Goal: Information Seeking & Learning: Learn about a topic

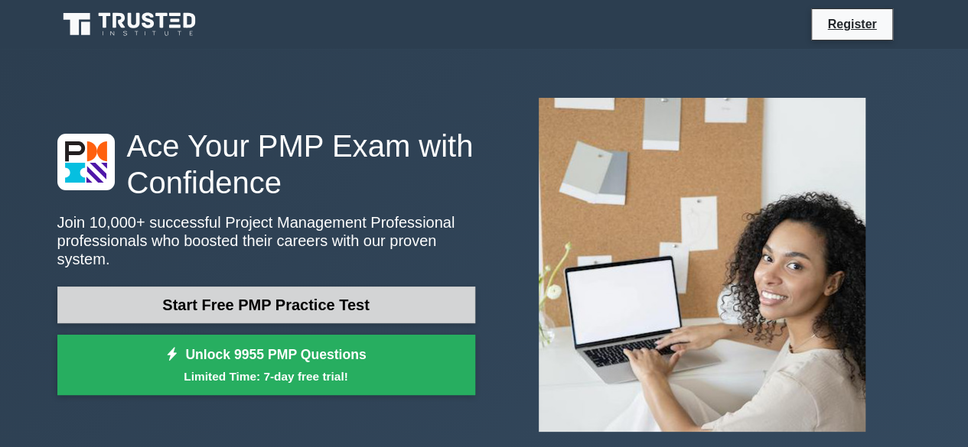
click at [408, 287] on link "Start Free PMP Practice Test" at bounding box center [266, 305] width 418 height 37
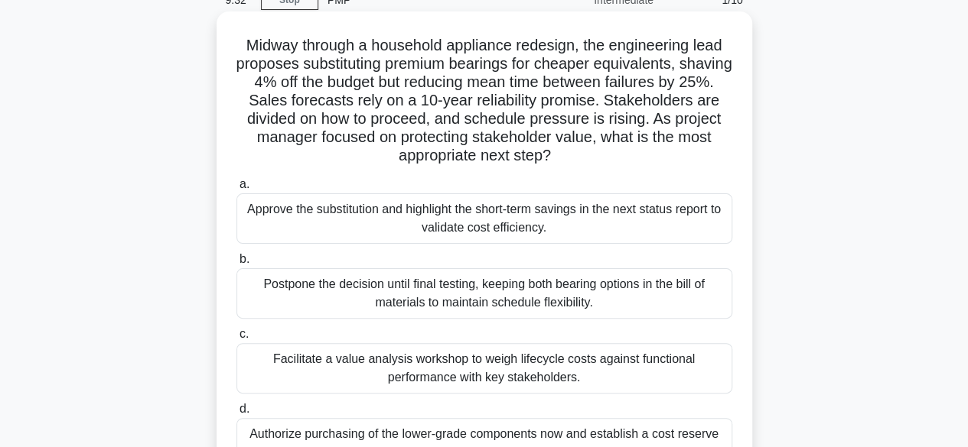
scroll to position [73, 0]
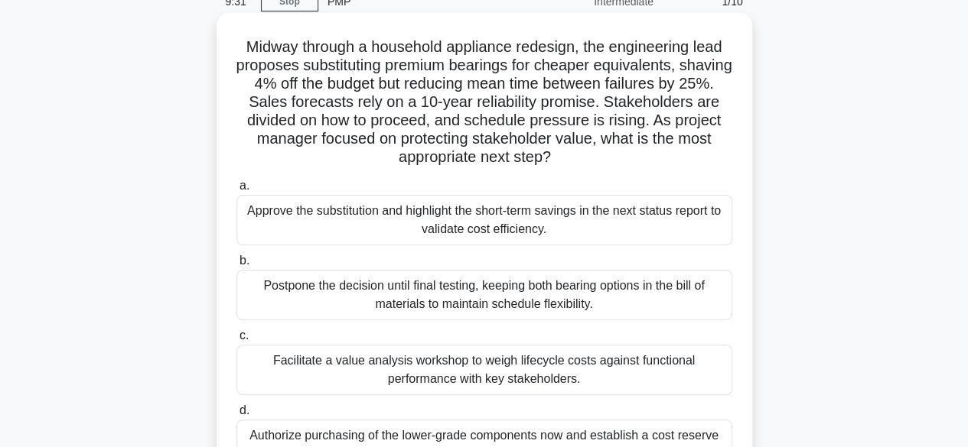
click at [326, 294] on div "Postpone the decision until final testing, keeping both bearing options in the …" at bounding box center [484, 295] width 496 height 50
click at [236, 266] on input "b. Postpone the decision until final testing, keeping both bearing options in t…" at bounding box center [236, 261] width 0 height 10
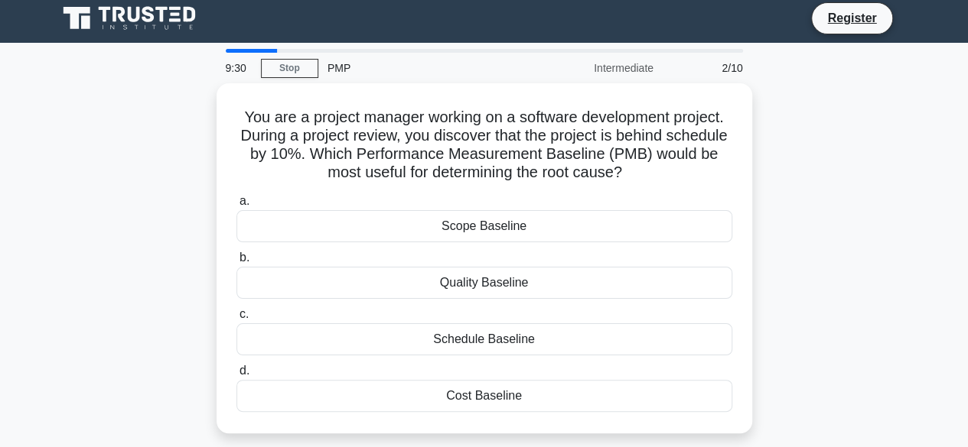
scroll to position [0, 0]
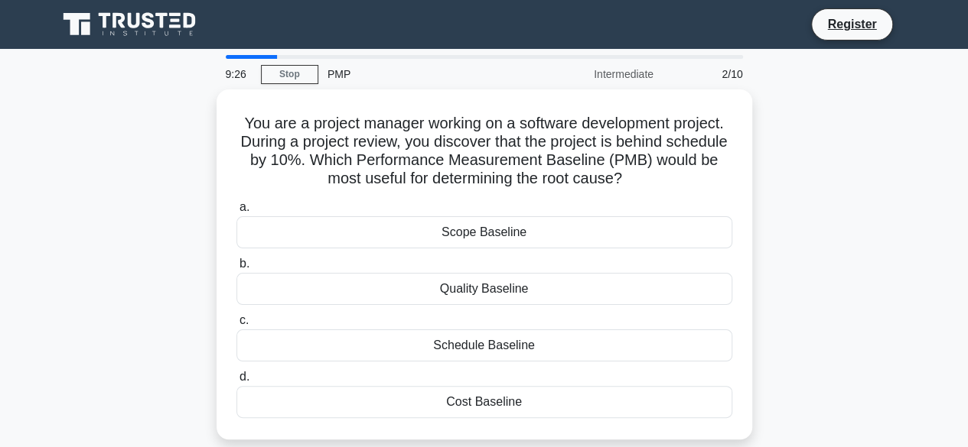
click at [326, 294] on div "Quality Baseline" at bounding box center [484, 289] width 496 height 32
click at [236, 269] on input "b. Quality Baseline" at bounding box center [236, 264] width 0 height 10
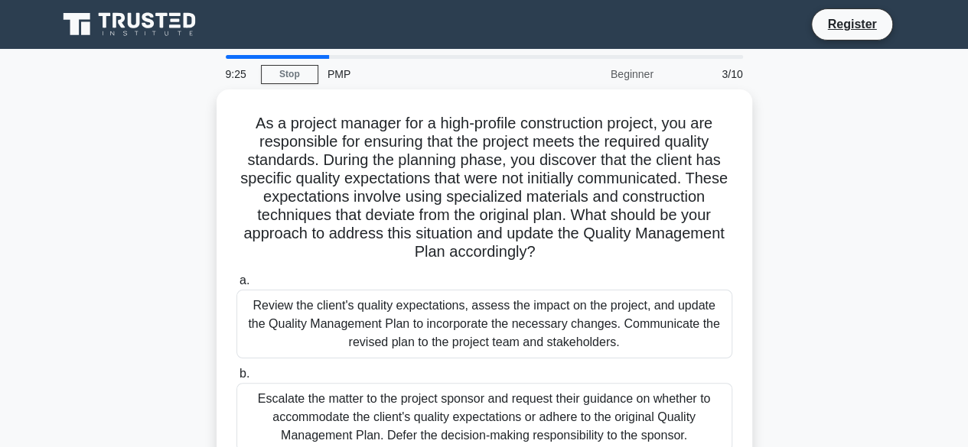
click at [326, 294] on div "Review the client's quality expectations, assess the impact on the project, and…" at bounding box center [484, 324] width 496 height 69
click at [236, 286] on input "a. Review the client's quality expectations, assess the impact on the project, …" at bounding box center [236, 281] width 0 height 10
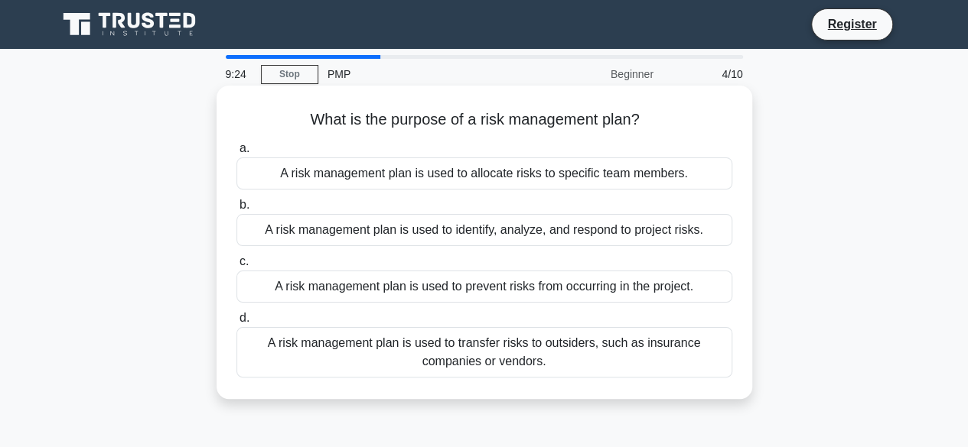
click at [330, 287] on div "A risk management plan is used to prevent risks from occurring in the project." at bounding box center [484, 287] width 496 height 32
click at [236, 267] on input "c. A risk management plan is used to prevent risks from occurring in the projec…" at bounding box center [236, 262] width 0 height 10
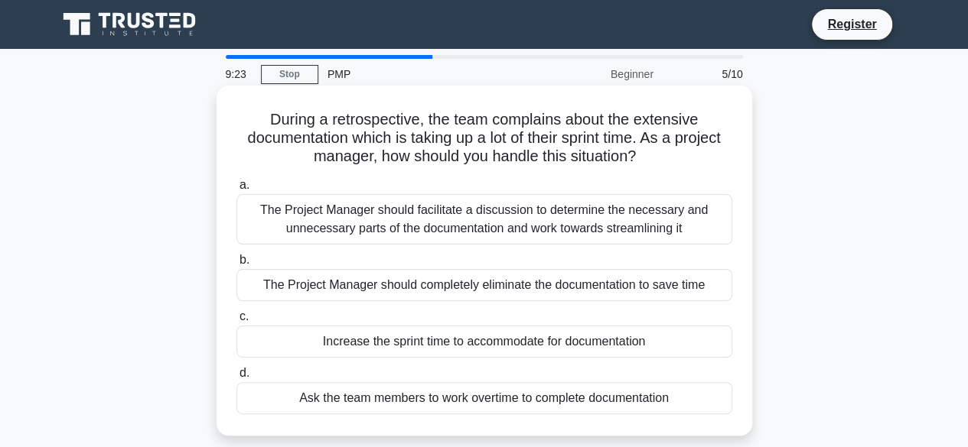
click at [330, 284] on div "The Project Manager should completely eliminate the documentation to save time" at bounding box center [484, 285] width 496 height 32
click at [236, 265] on input "b. The Project Manager should completely eliminate the documentation to save ti…" at bounding box center [236, 260] width 0 height 10
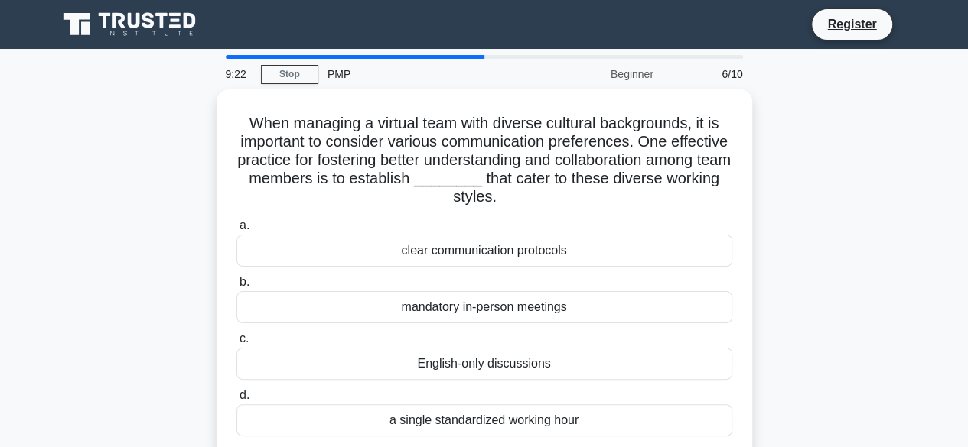
click at [330, 284] on label "b. mandatory in-person meetings" at bounding box center [484, 298] width 496 height 50
click at [236, 284] on input "b. mandatory in-person meetings" at bounding box center [236, 283] width 0 height 10
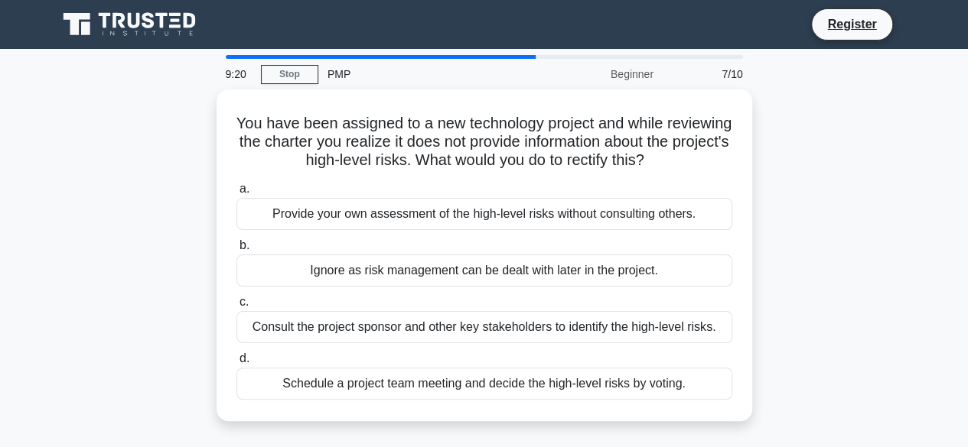
click at [330, 284] on div "a. Provide your own assessment of the high-level risks without consulting other…" at bounding box center [484, 290] width 514 height 226
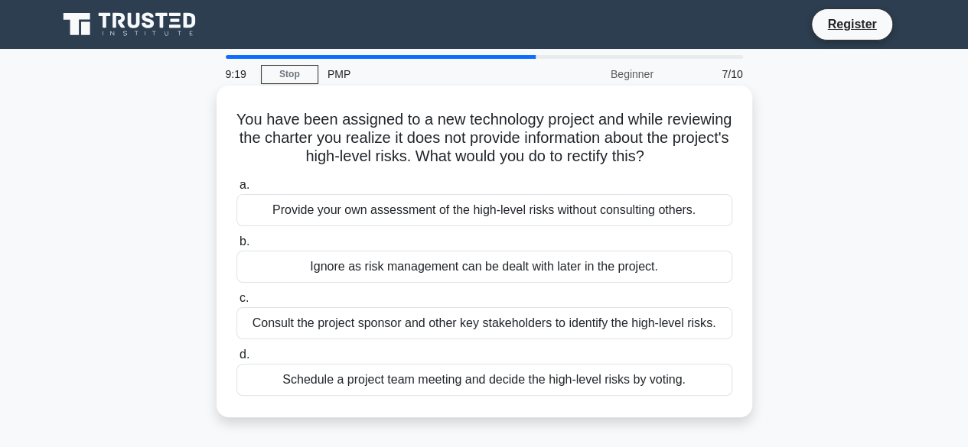
click at [330, 279] on div "Ignore as risk management can be dealt with later in the project." at bounding box center [484, 267] width 496 height 32
click at [236, 247] on input "b. Ignore as risk management can be dealt with later in the project." at bounding box center [236, 242] width 0 height 10
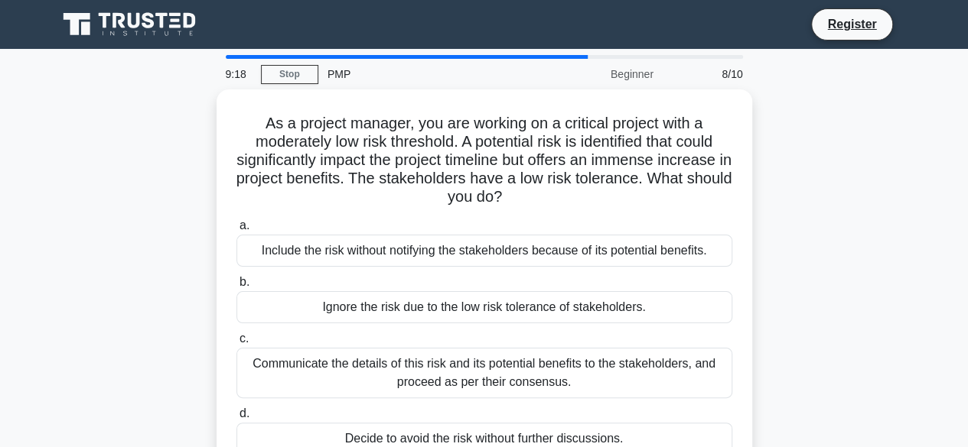
click at [330, 279] on label "b. Ignore the risk due to the low risk tolerance of stakeholders." at bounding box center [484, 298] width 496 height 50
click at [236, 279] on input "b. Ignore the risk due to the low risk tolerance of stakeholders." at bounding box center [236, 283] width 0 height 10
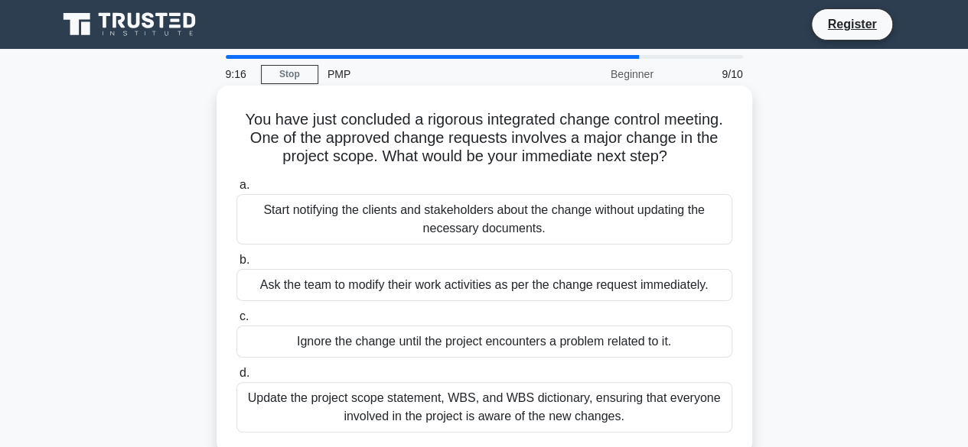
click at [324, 207] on div "Start notifying the clients and stakeholders about the change without updating …" at bounding box center [484, 219] width 496 height 50
click at [236, 190] on input "a. Start notifying the clients and stakeholders about the change without updati…" at bounding box center [236, 186] width 0 height 10
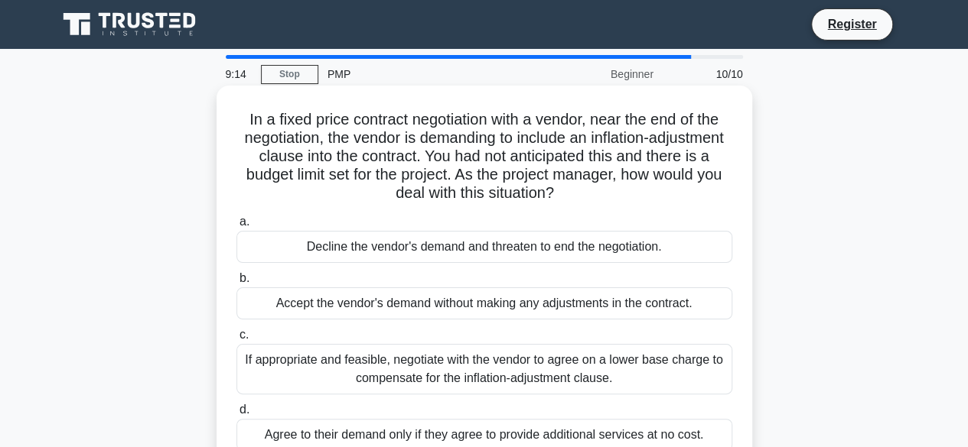
click at [344, 249] on div "Decline the vendor's demand and threaten to end the negotiation." at bounding box center [484, 247] width 496 height 32
click at [236, 227] on input "a. Decline the vendor's demand and threaten to end the negotiation." at bounding box center [236, 222] width 0 height 10
